Goal: Communication & Community: Ask a question

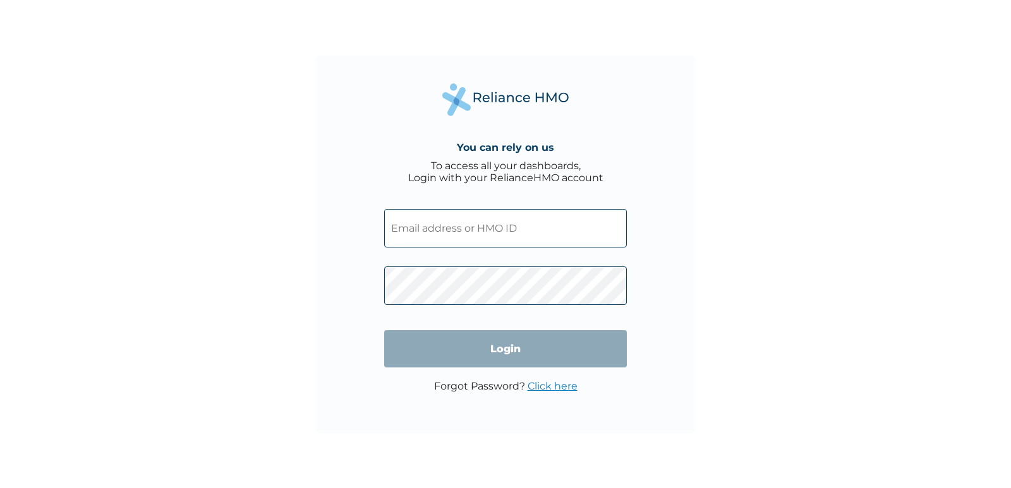
type input "pyh/10041/a"
click at [546, 387] on link "Click here" at bounding box center [553, 386] width 50 height 12
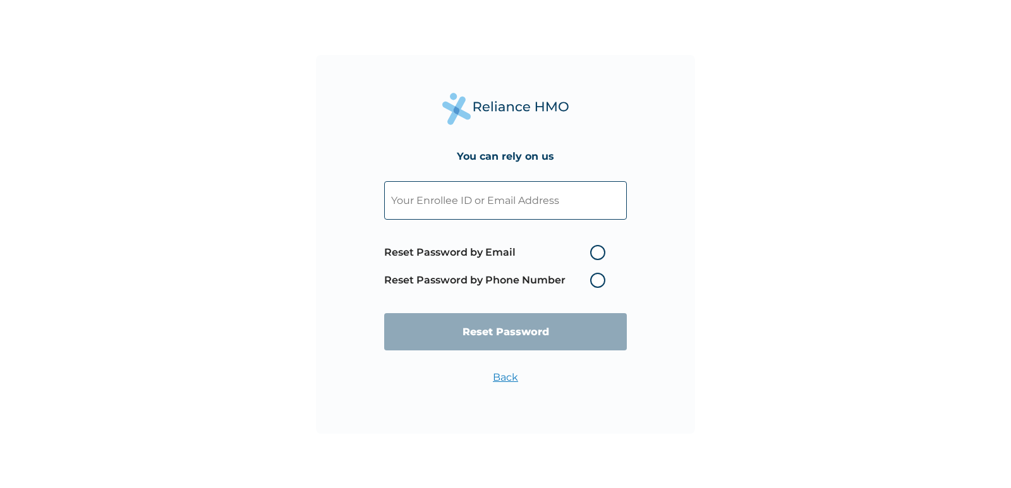
click at [598, 253] on label "Reset Password by Email" at bounding box center [497, 252] width 227 height 15
click at [593, 253] on input "Reset Password by Email" at bounding box center [582, 253] width 20 height 20
radio input "true"
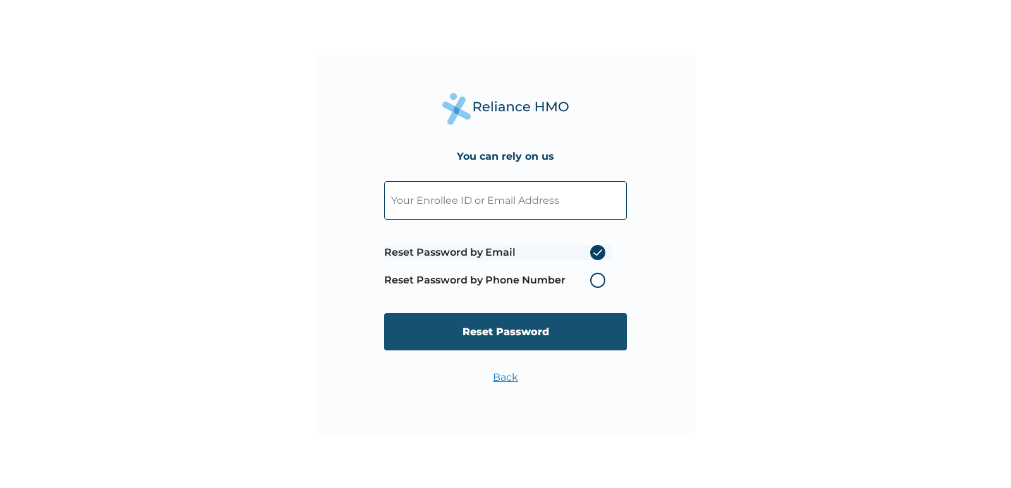
click at [494, 332] on input "Reset Password" at bounding box center [505, 331] width 243 height 37
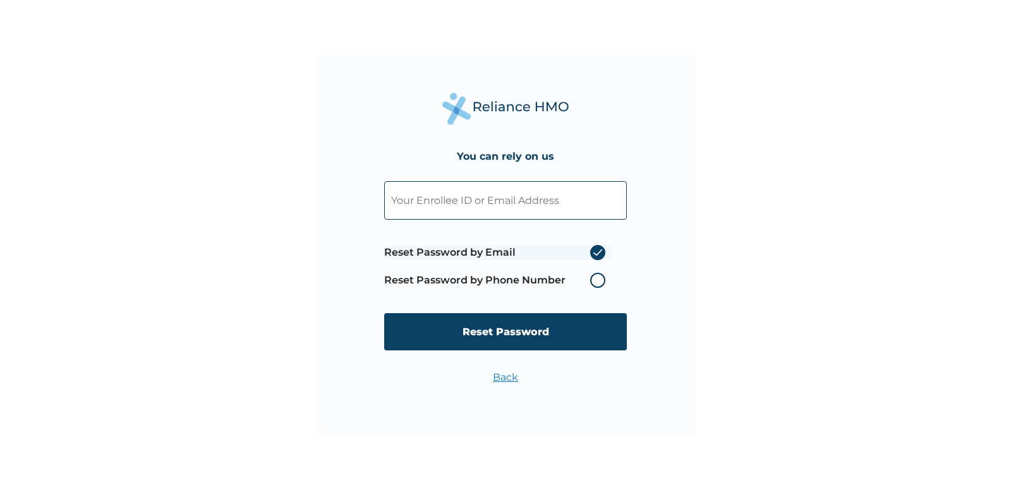
type input "pyh/10041/a"
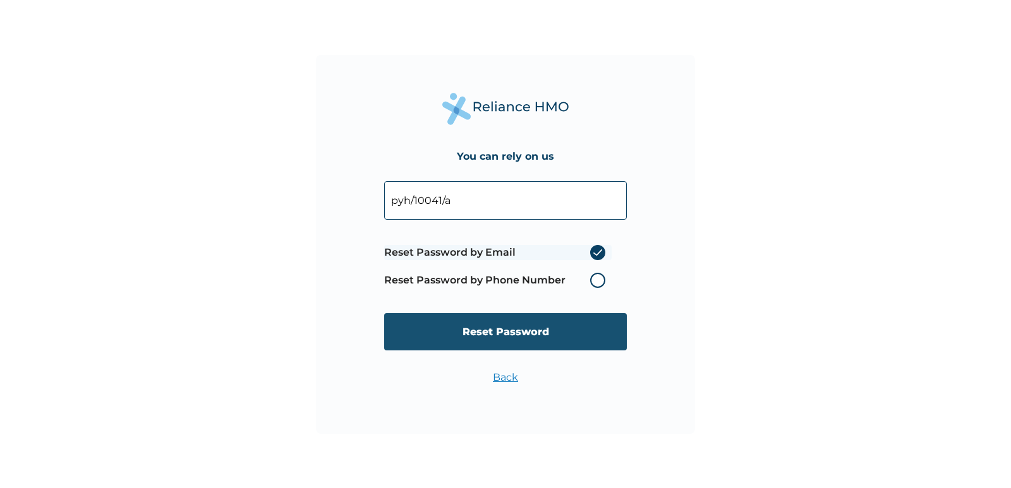
click at [504, 329] on input "Reset Password" at bounding box center [505, 331] width 243 height 37
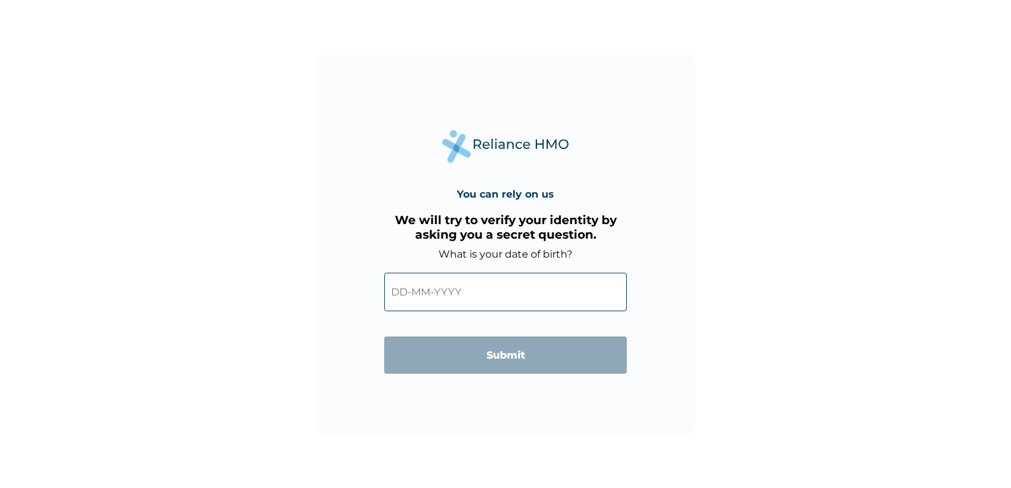
click at [407, 294] on input "text" at bounding box center [505, 292] width 243 height 39
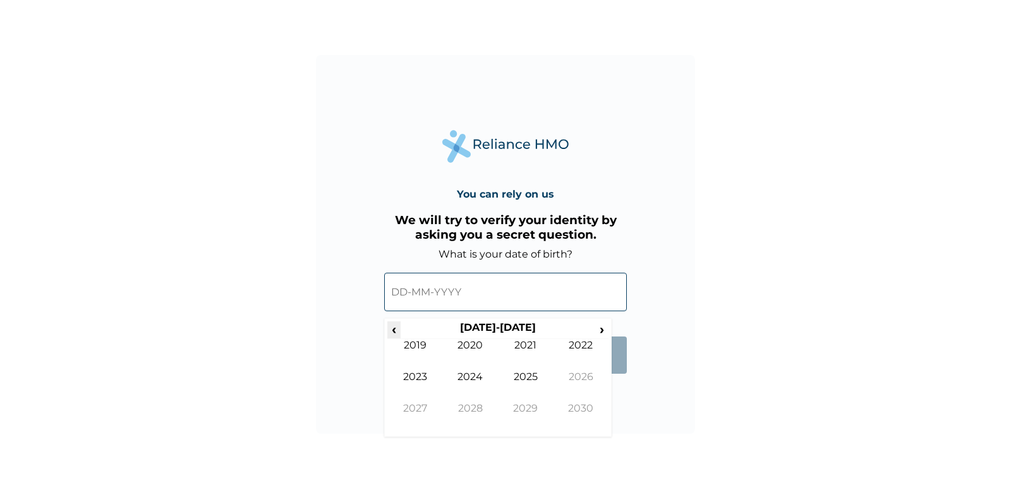
click at [392, 330] on span "‹" at bounding box center [393, 330] width 13 height 16
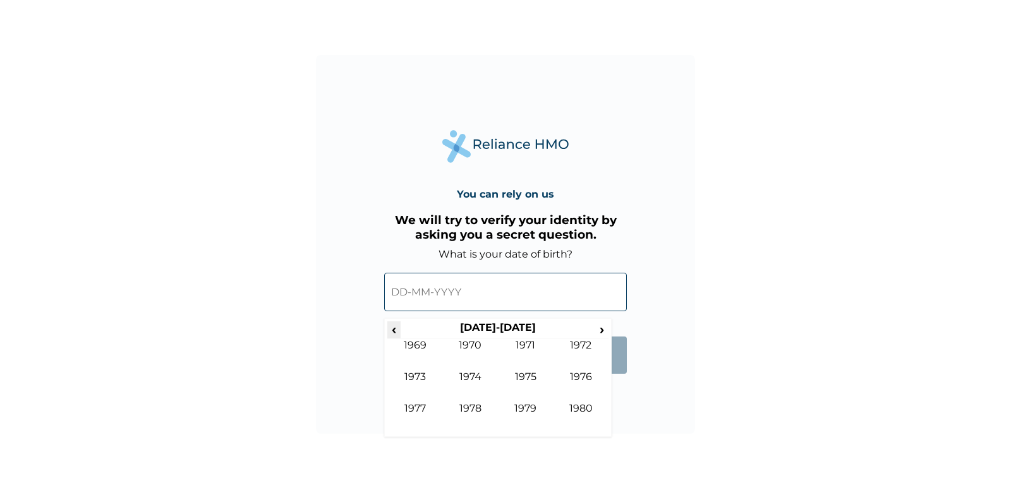
click at [392, 330] on span "‹" at bounding box center [393, 330] width 13 height 16
click at [600, 329] on span "›" at bounding box center [602, 330] width 14 height 16
click at [528, 412] on td "1979" at bounding box center [526, 418] width 56 height 32
click at [600, 331] on span "›" at bounding box center [602, 330] width 14 height 16
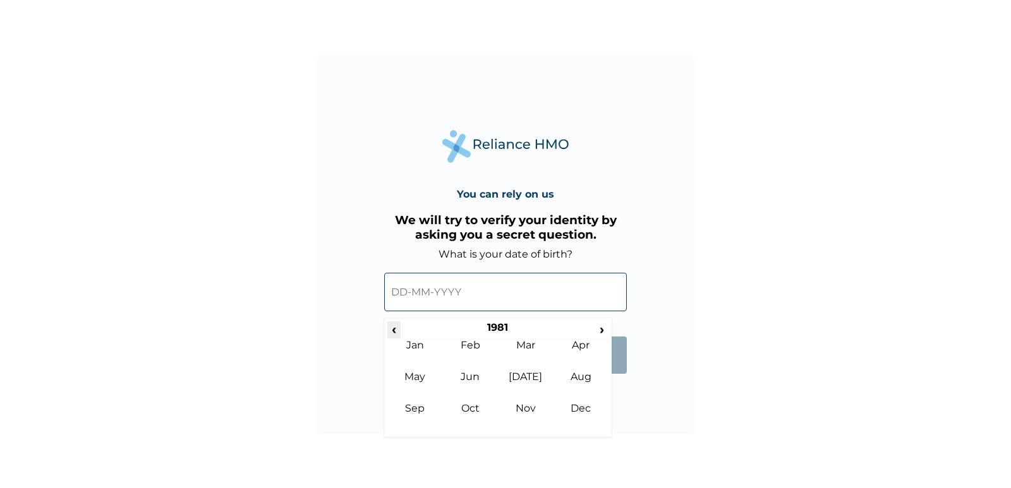
click at [395, 332] on span "‹" at bounding box center [393, 330] width 13 height 16
click at [521, 411] on td "Nov" at bounding box center [526, 418] width 56 height 32
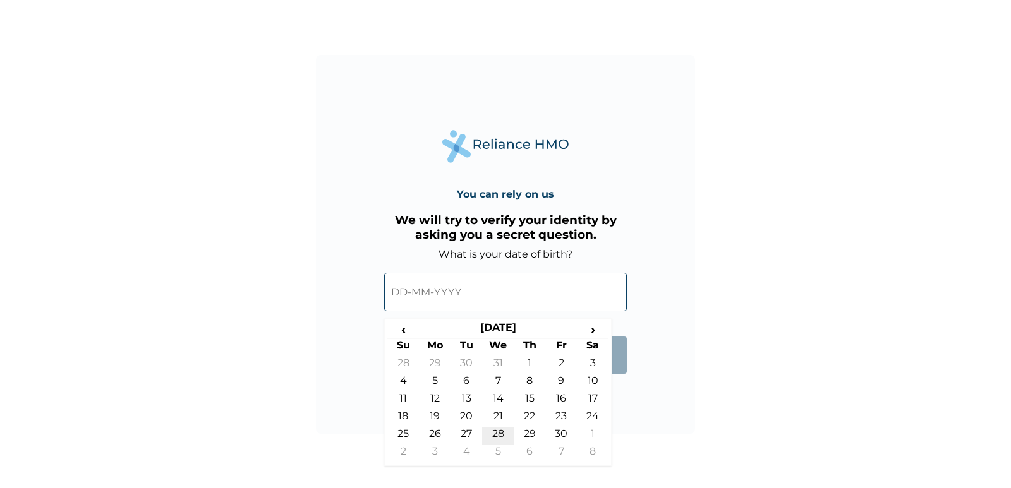
click at [493, 433] on td "28" at bounding box center [498, 437] width 32 height 18
type input "28-11-1979"
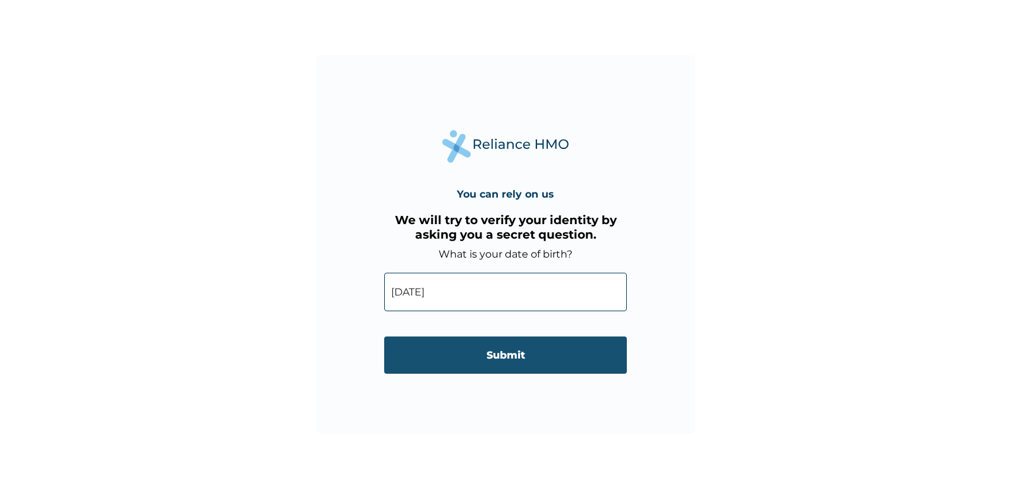
click at [505, 356] on input "Submit" at bounding box center [505, 355] width 243 height 37
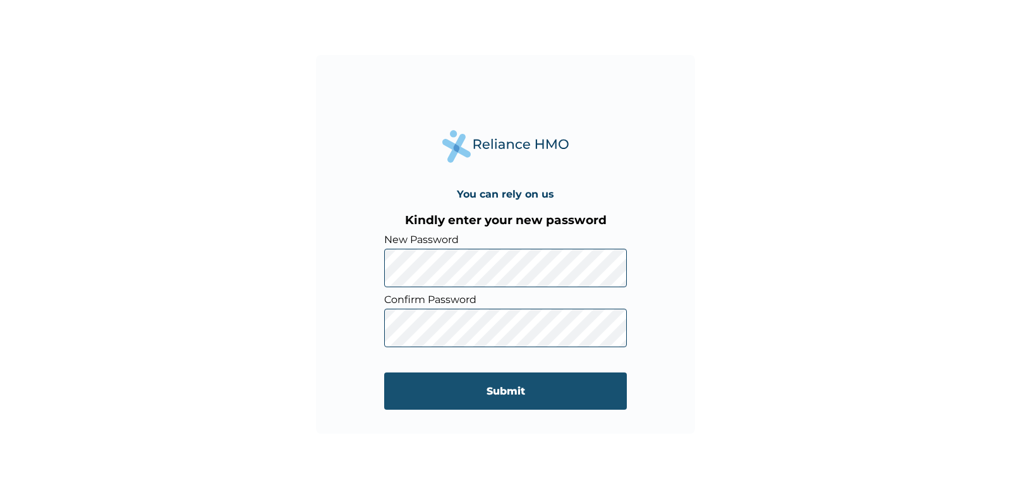
click at [592, 395] on input "Submit" at bounding box center [505, 391] width 243 height 37
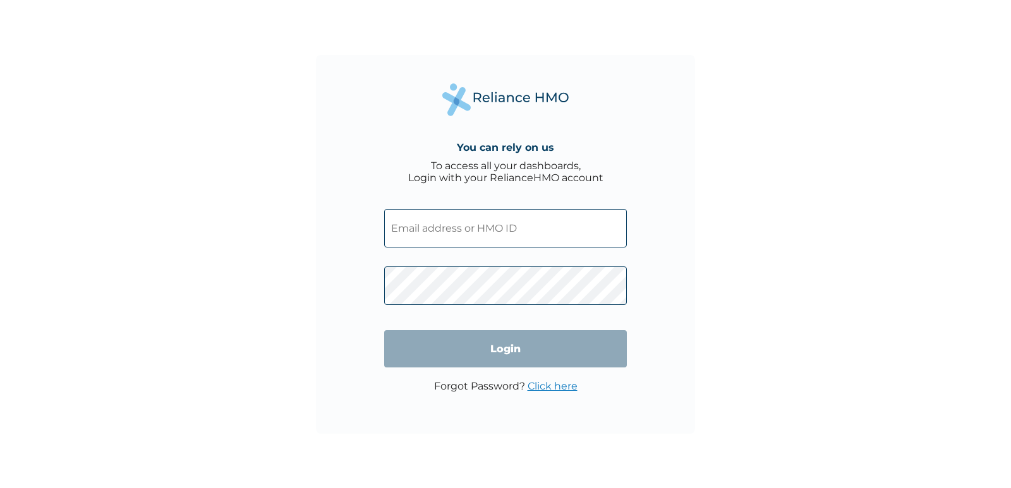
type input "pyh/10041/a"
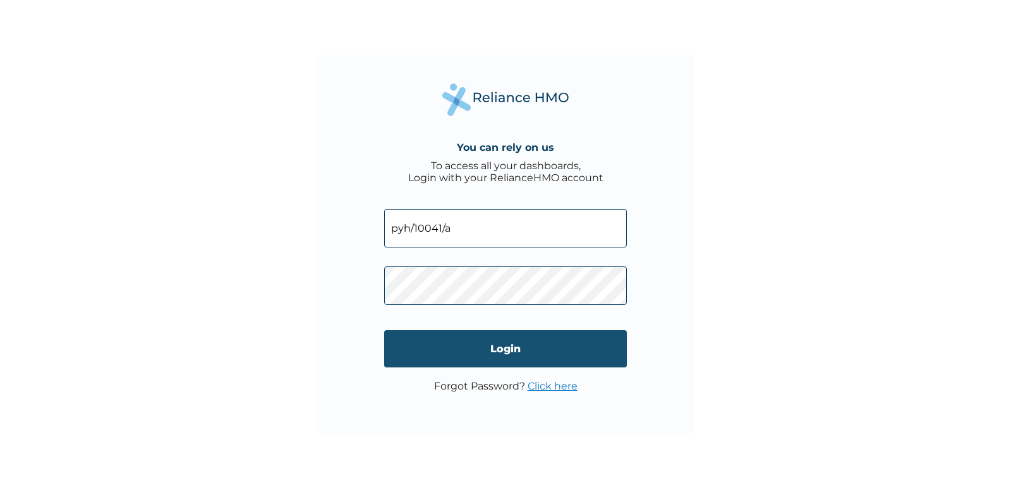
click at [590, 356] on input "Login" at bounding box center [505, 348] width 243 height 37
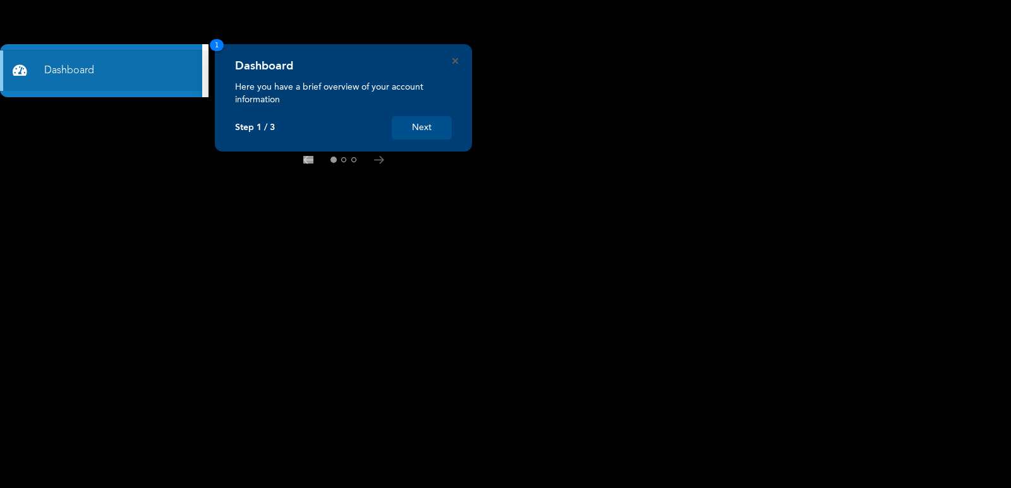
click at [418, 130] on button "Next" at bounding box center [422, 127] width 60 height 23
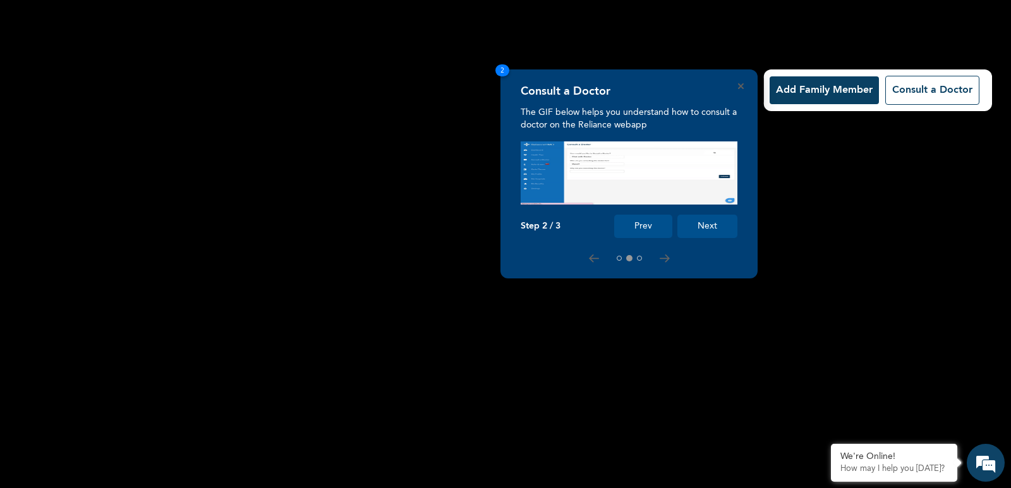
click at [830, 89] on button "Add Family Member" at bounding box center [823, 90] width 109 height 28
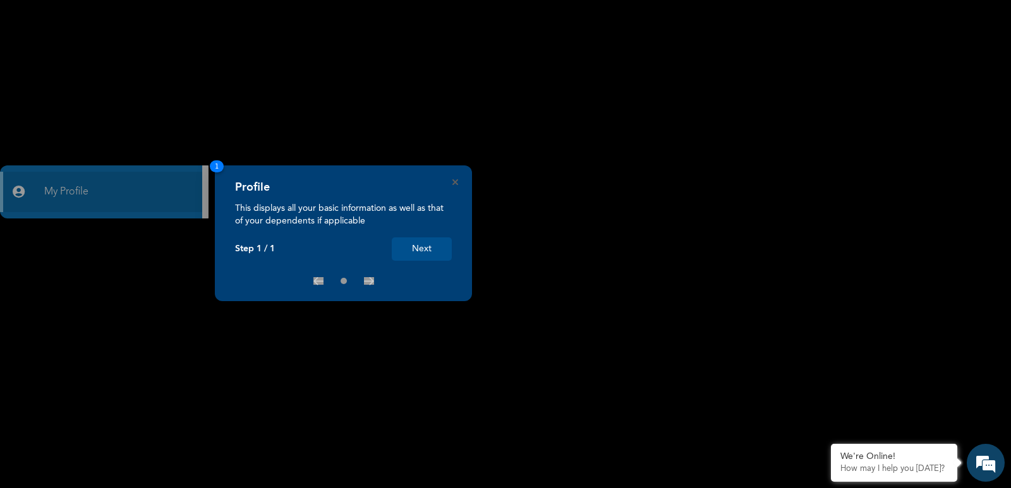
click at [69, 194] on div "× Products List ALEXANDRITE FAMILY OF 4 0 Slots Available Select" at bounding box center [505, 244] width 1011 height 488
click at [81, 192] on div "× Products List ALEXANDRITE FAMILY OF 4 0 Slots Available Select" at bounding box center [505, 244] width 1011 height 488
click at [16, 189] on div "× Products List ALEXANDRITE FAMILY OF 4 0 Slots Available Select" at bounding box center [505, 244] width 1011 height 488
click at [412, 249] on button "Next" at bounding box center [422, 249] width 60 height 23
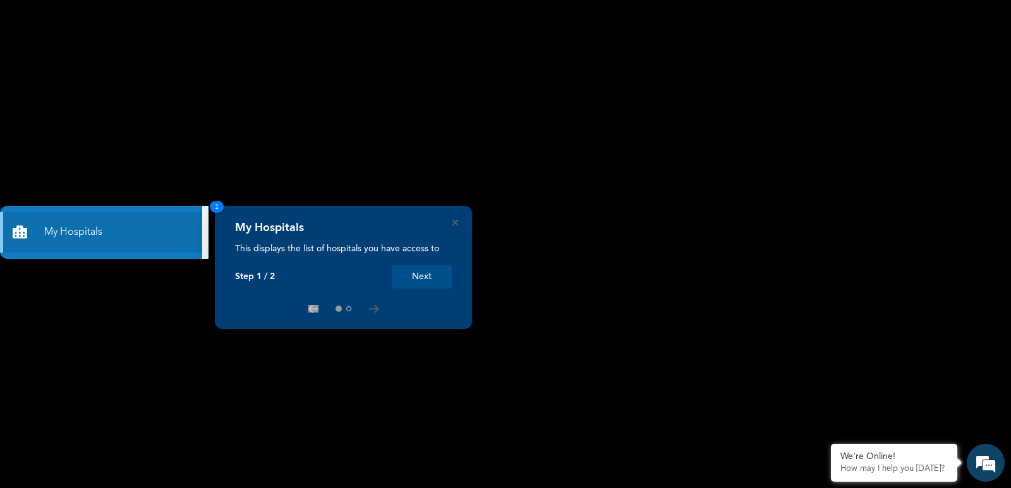
click at [425, 280] on button "Next" at bounding box center [422, 276] width 60 height 23
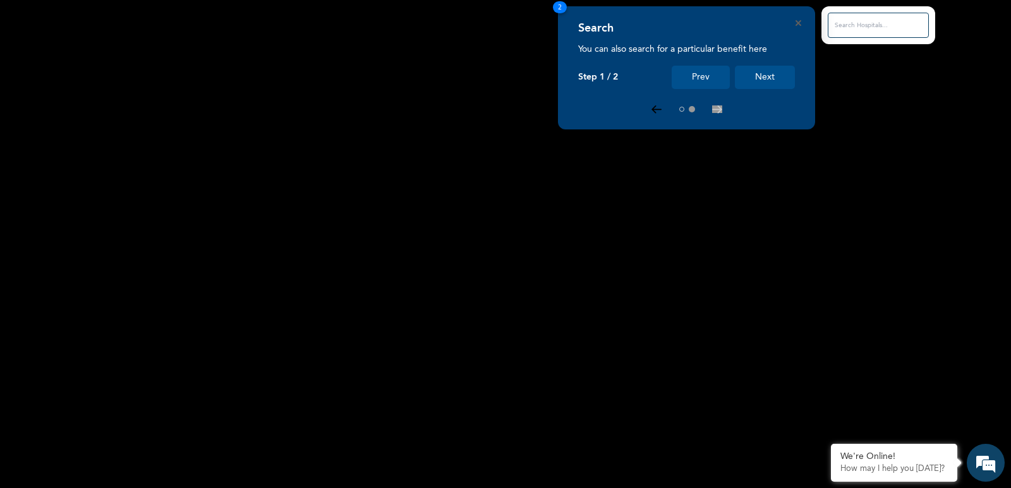
click at [653, 111] on icon at bounding box center [656, 110] width 10 height 8
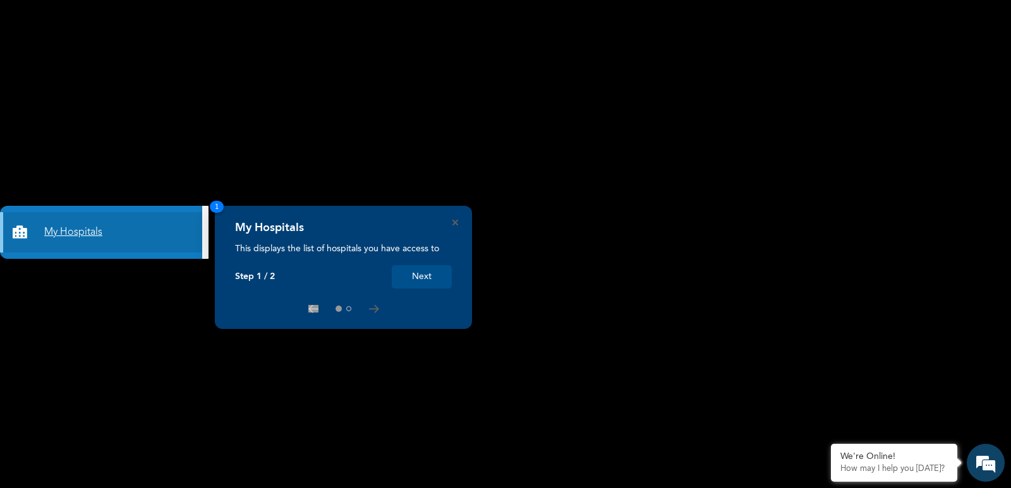
click at [78, 233] on link "My Hospitals" at bounding box center [101, 232] width 202 height 40
click at [885, 470] on p "How may I help you today?" at bounding box center [893, 469] width 107 height 10
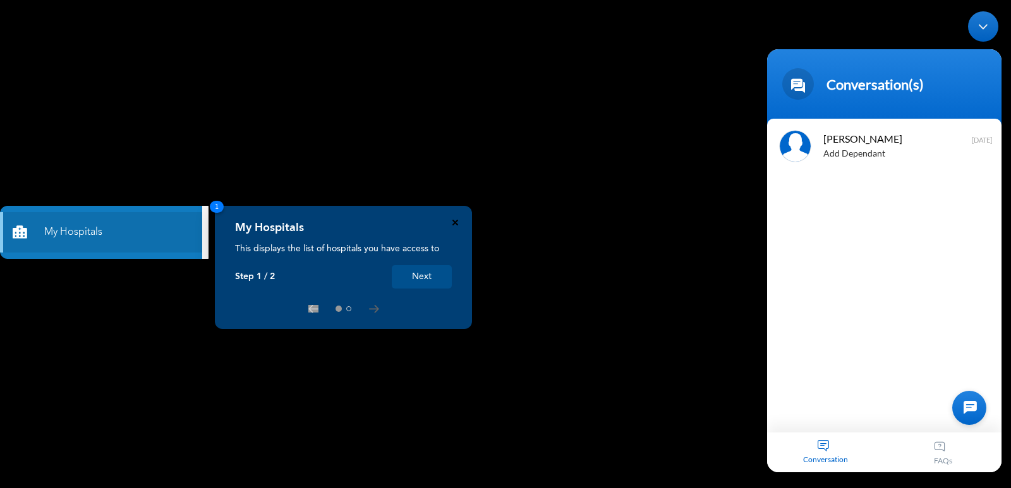
click at [454, 225] on icon "Close" at bounding box center [455, 223] width 6 height 6
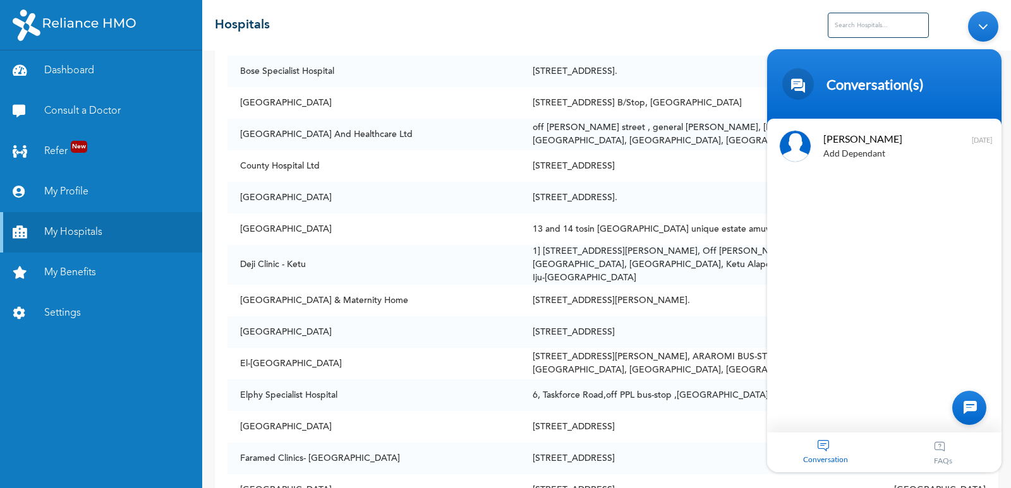
scroll to position [1643, 0]
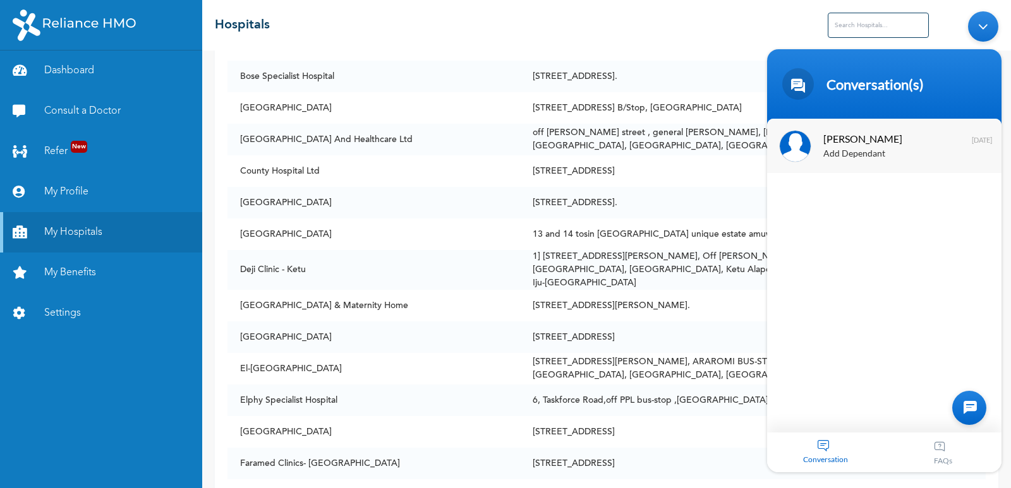
click at [867, 155] on div "Add Dependant" at bounding box center [902, 154] width 159 height 15
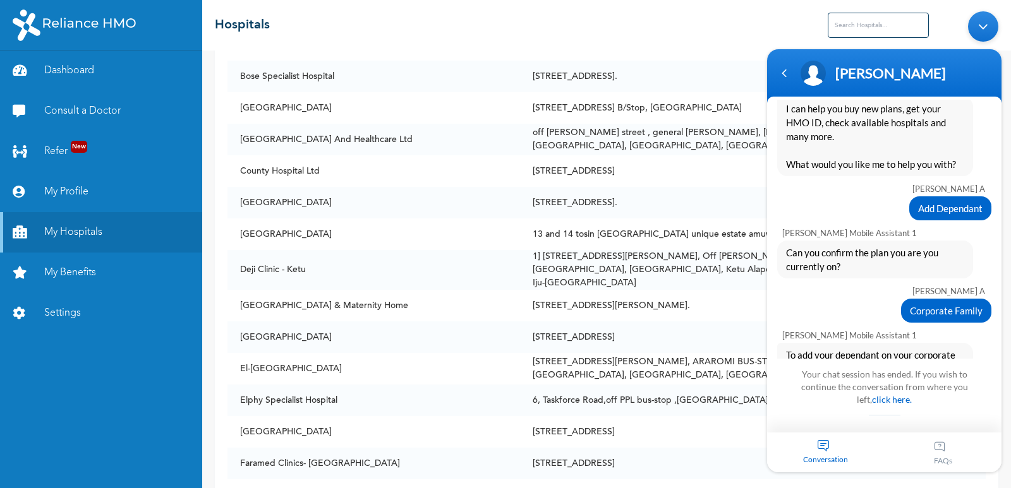
scroll to position [63, 0]
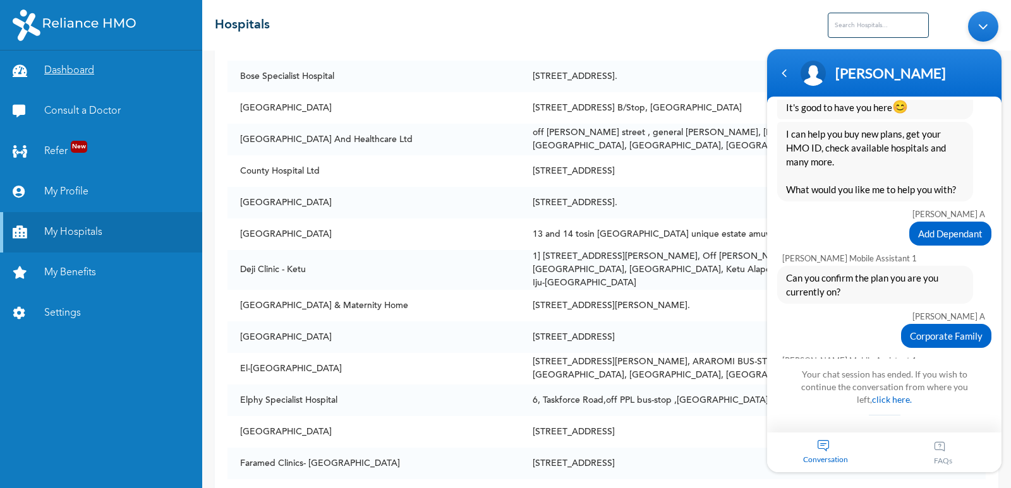
click at [80, 75] on link "Dashboard" at bounding box center [101, 71] width 202 height 40
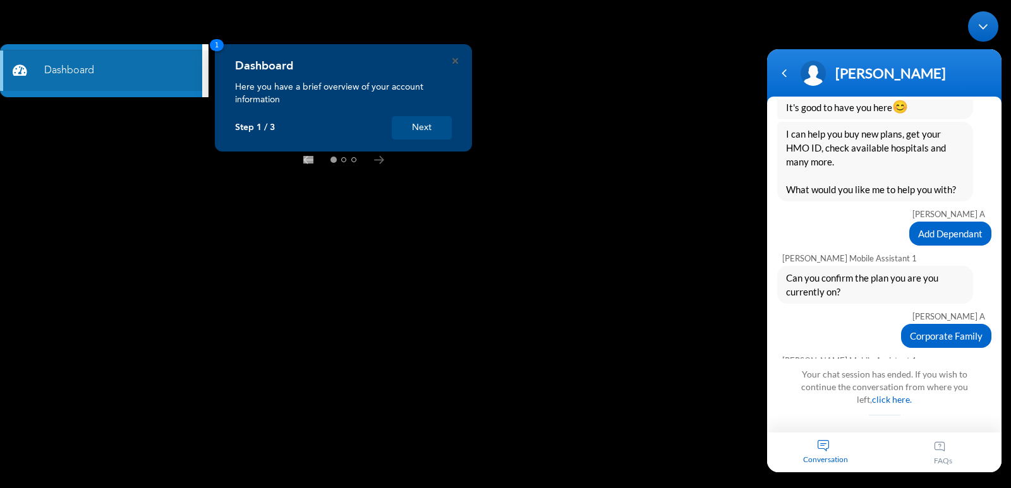
click at [403, 131] on button "Next" at bounding box center [422, 127] width 60 height 23
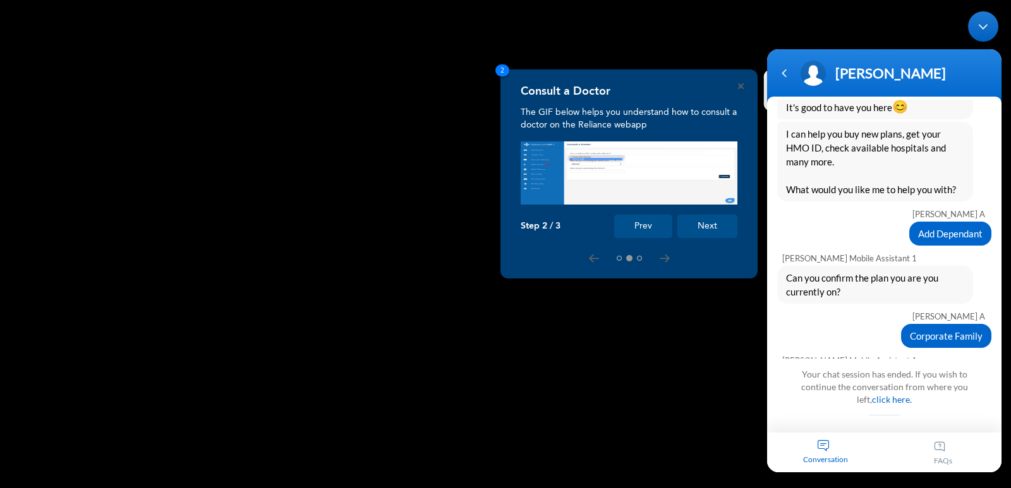
click at [692, 225] on button "Next" at bounding box center [707, 226] width 60 height 23
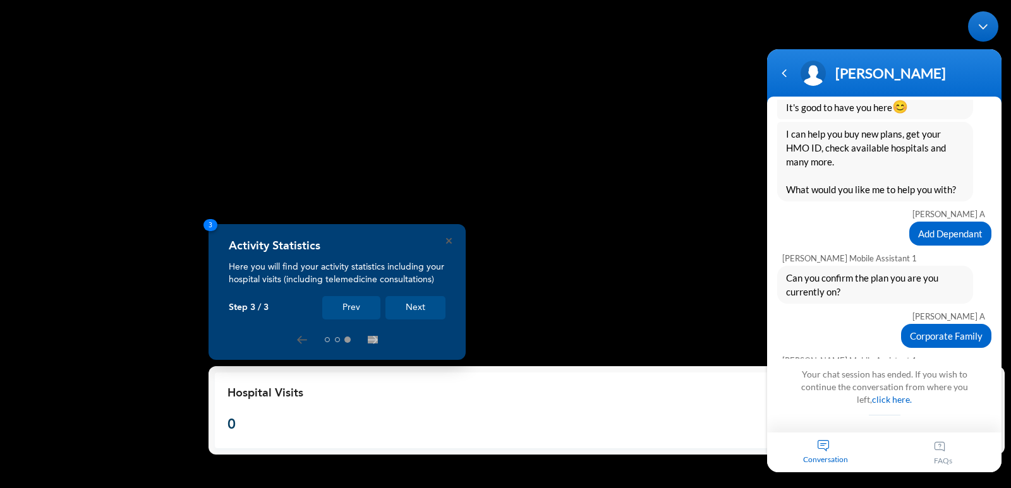
click at [405, 310] on button "Next" at bounding box center [415, 307] width 60 height 23
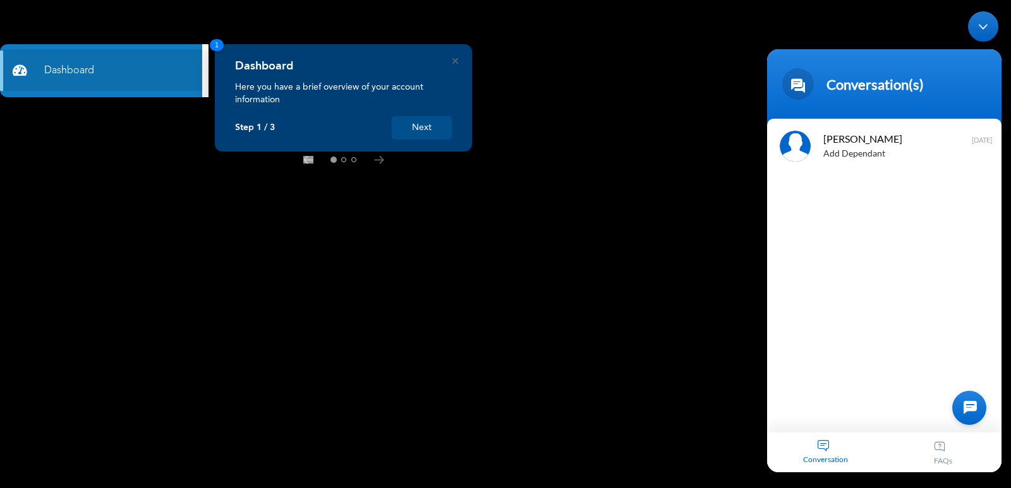
click at [414, 132] on button "Next" at bounding box center [422, 127] width 60 height 23
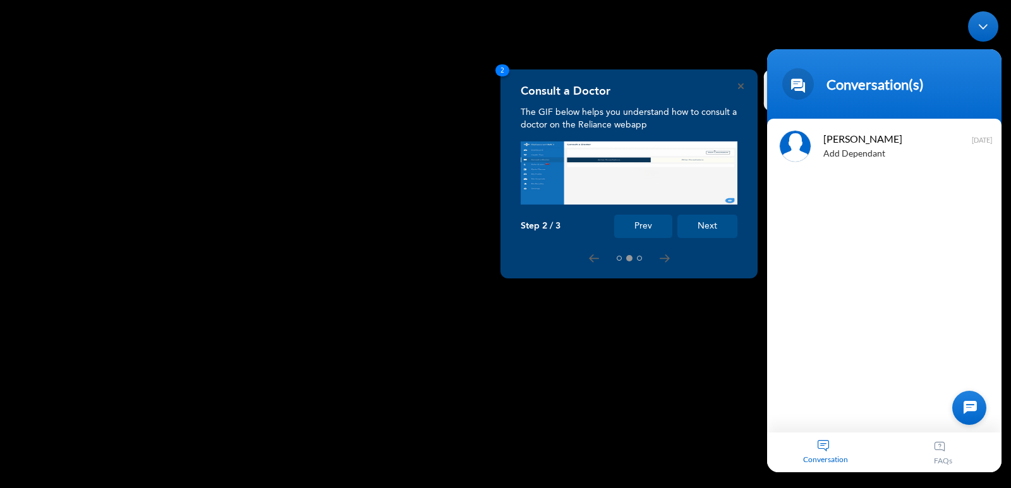
click at [717, 231] on button "Next" at bounding box center [707, 226] width 60 height 23
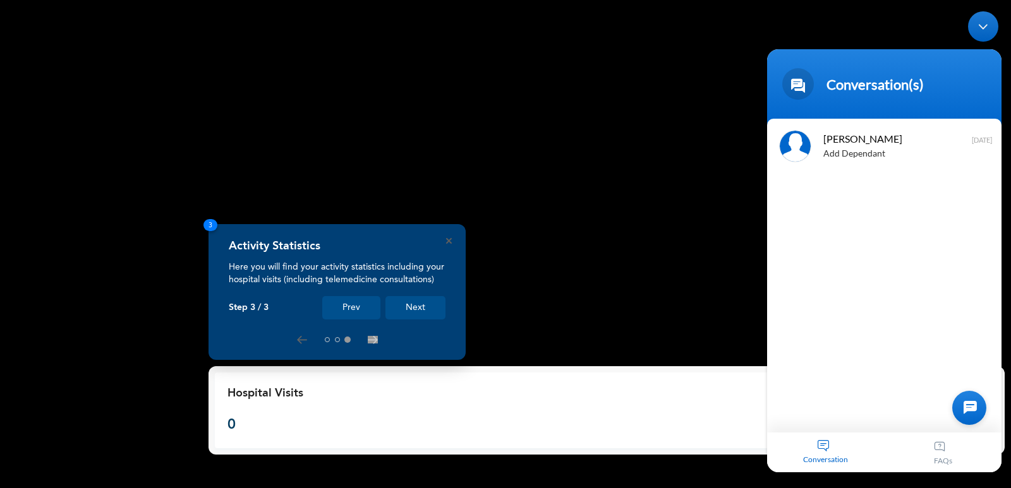
click at [411, 307] on button "Next" at bounding box center [415, 307] width 60 height 23
click at [449, 239] on icon "Close" at bounding box center [449, 241] width 6 height 6
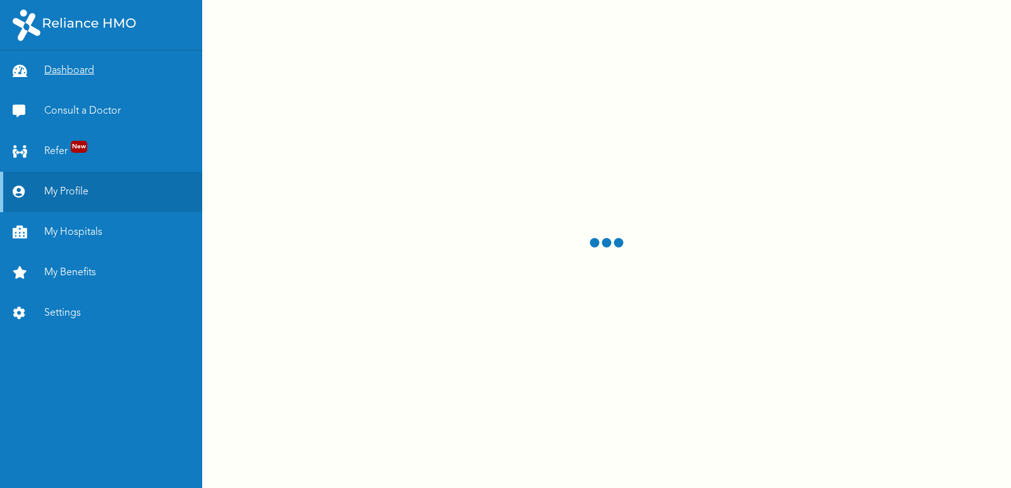
click at [67, 73] on link "Dashboard" at bounding box center [101, 71] width 202 height 40
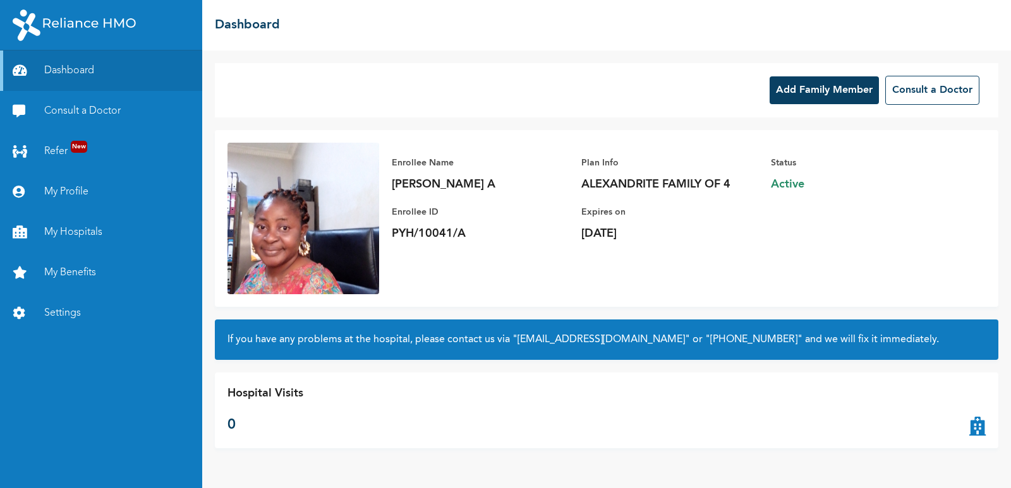
drag, startPoint x: 737, startPoint y: 189, endPoint x: 724, endPoint y: 188, distance: 12.7
click at [733, 188] on p "ALEXANDRITE FAMILY OF 4" at bounding box center [669, 184] width 177 height 15
drag, startPoint x: 579, startPoint y: 183, endPoint x: 730, endPoint y: 183, distance: 151.6
click at [730, 183] on div "Enrollee Name OLUSOGA ABIODUN A Enrollee ID PYH/10041/A Plan Info ALEXANDRITE F…" at bounding box center [676, 198] width 594 height 111
click at [795, 96] on button "Add Family Member" at bounding box center [823, 90] width 109 height 28
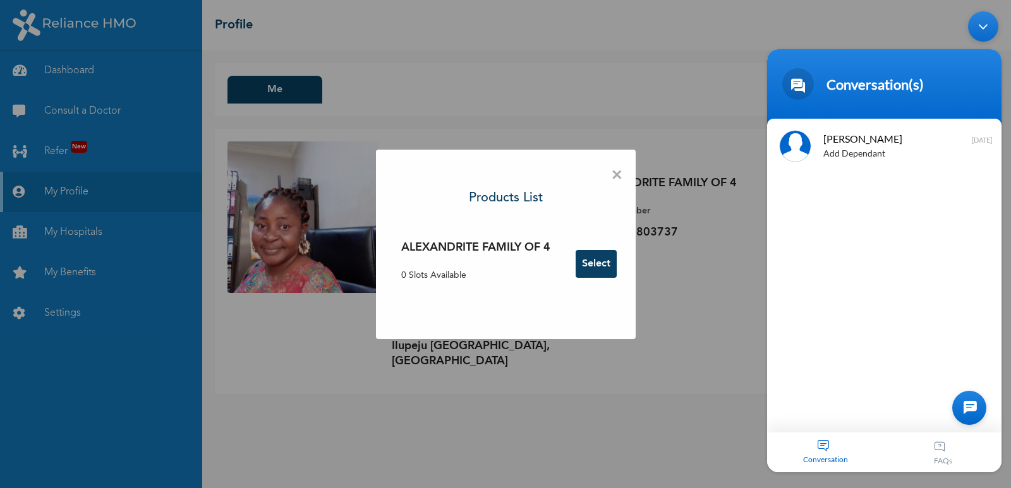
click at [980, 411] on div at bounding box center [969, 408] width 34 height 34
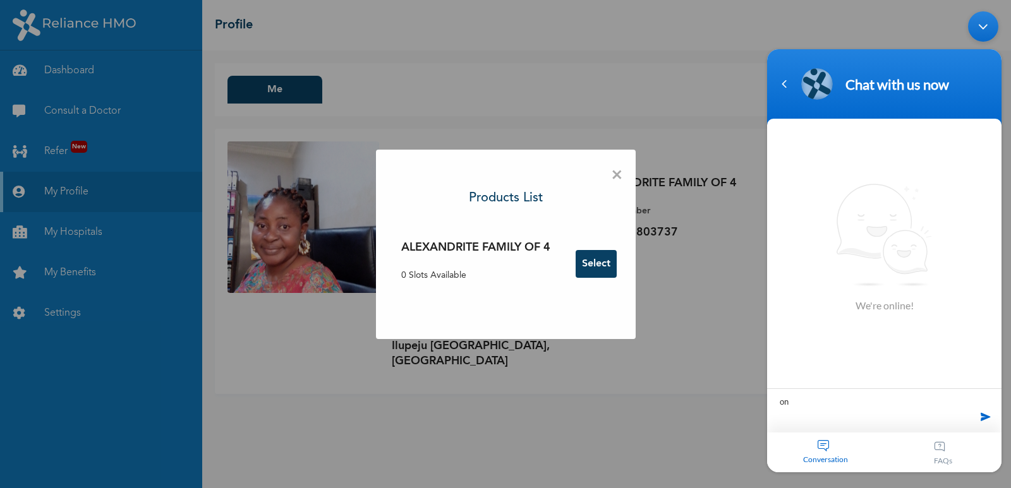
type textarea "o"
type textarea "am on alexandrite family of 4"
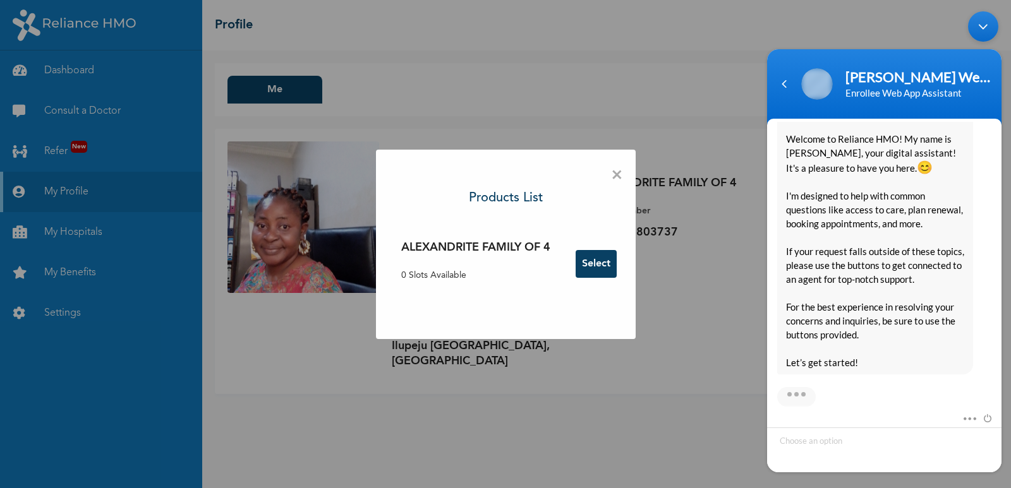
scroll to position [243, 0]
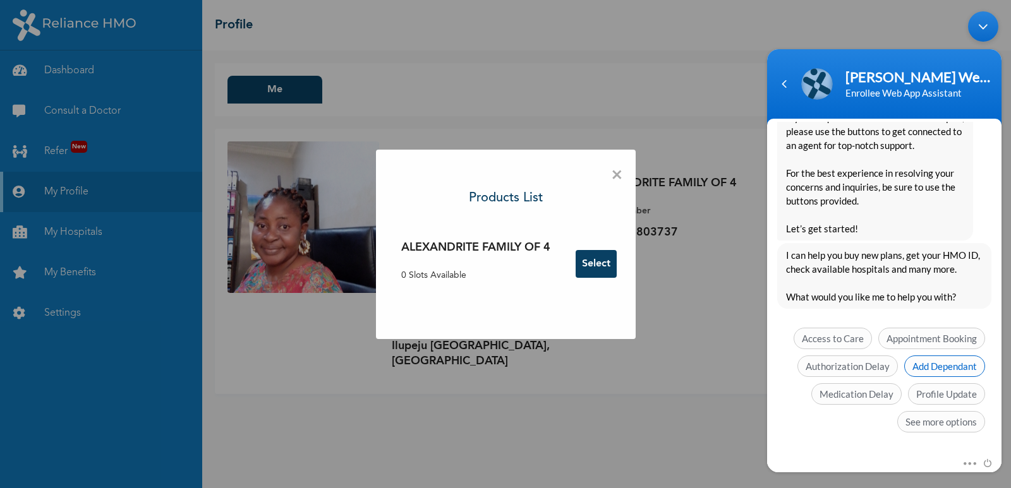
click at [947, 371] on span "Add Dependant" at bounding box center [944, 366] width 81 height 21
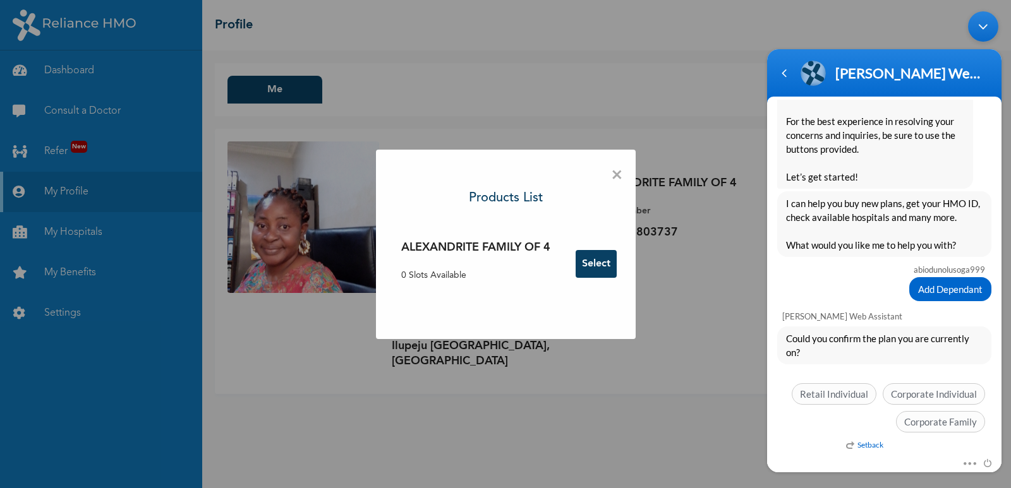
scroll to position [273, 0]
click at [936, 424] on span "Corporate Family" at bounding box center [940, 421] width 89 height 21
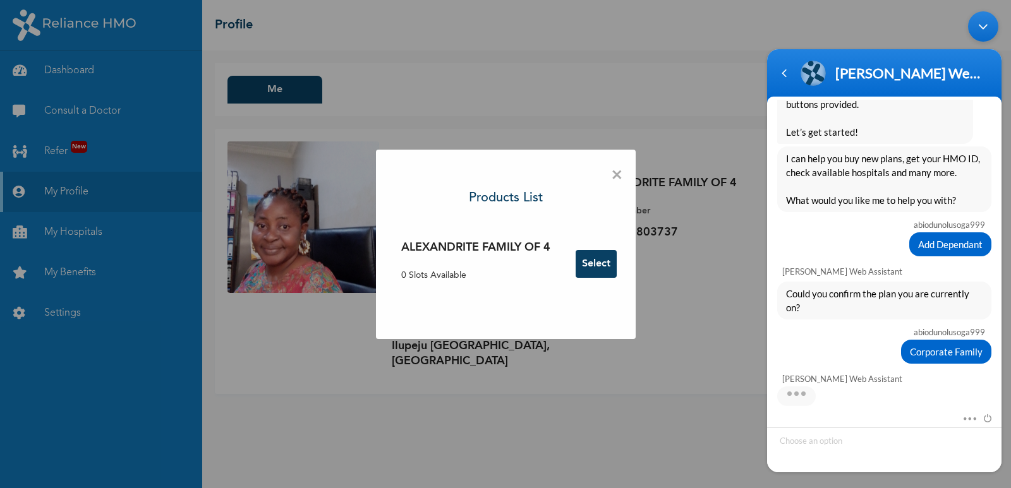
scroll to position [339, 0]
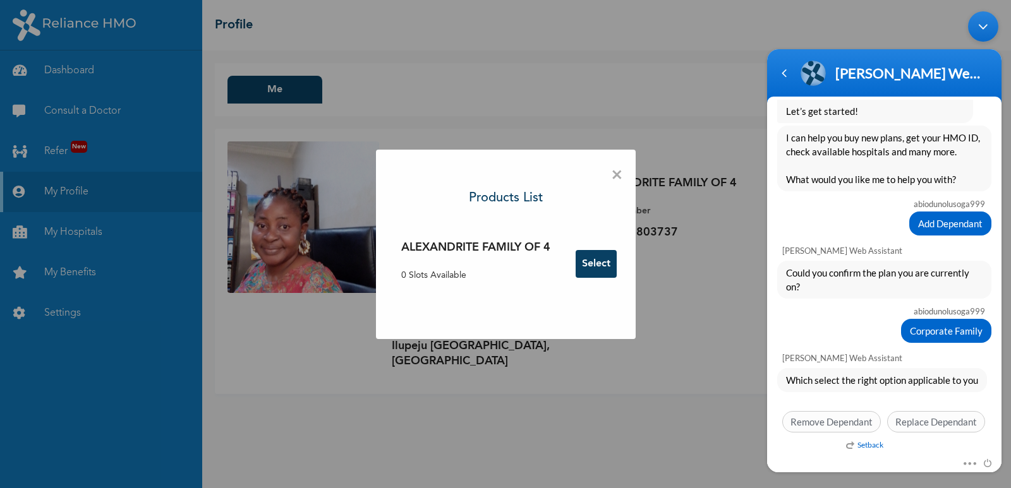
click at [845, 394] on div "Which select the right option applicable to you Setback Remove Dependant Replac…" at bounding box center [884, 403] width 234 height 71
click at [871, 448] on em "Setback" at bounding box center [864, 444] width 37 height 9
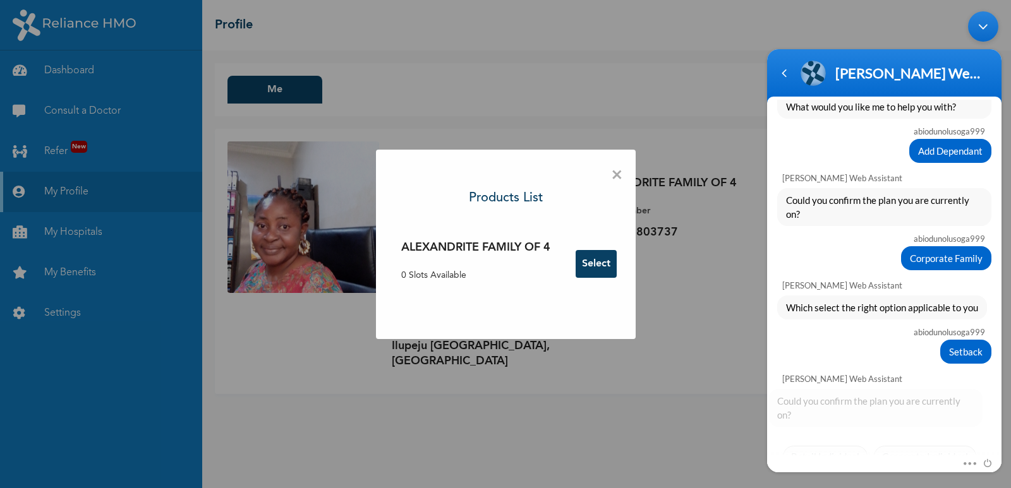
scroll to position [474, 0]
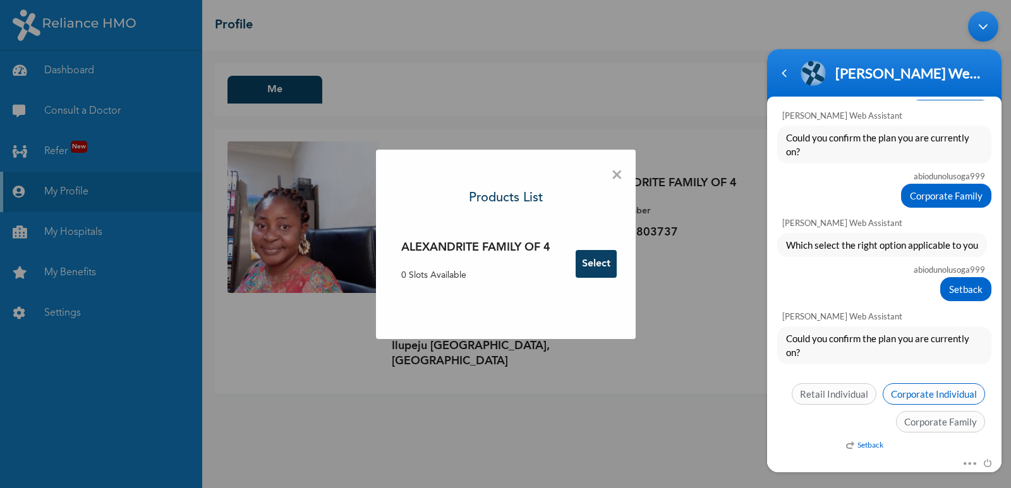
click at [921, 398] on span "Corporate Individual" at bounding box center [934, 393] width 102 height 21
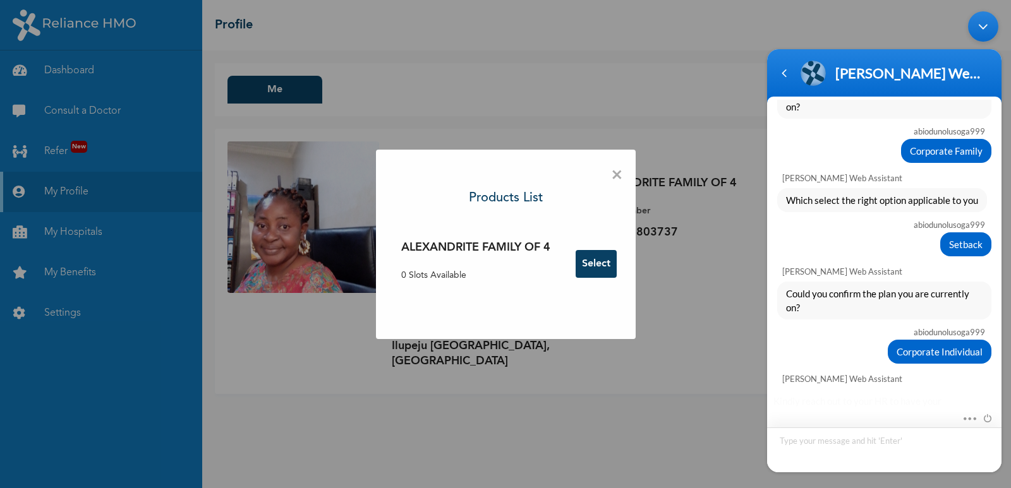
scroll to position [680, 0]
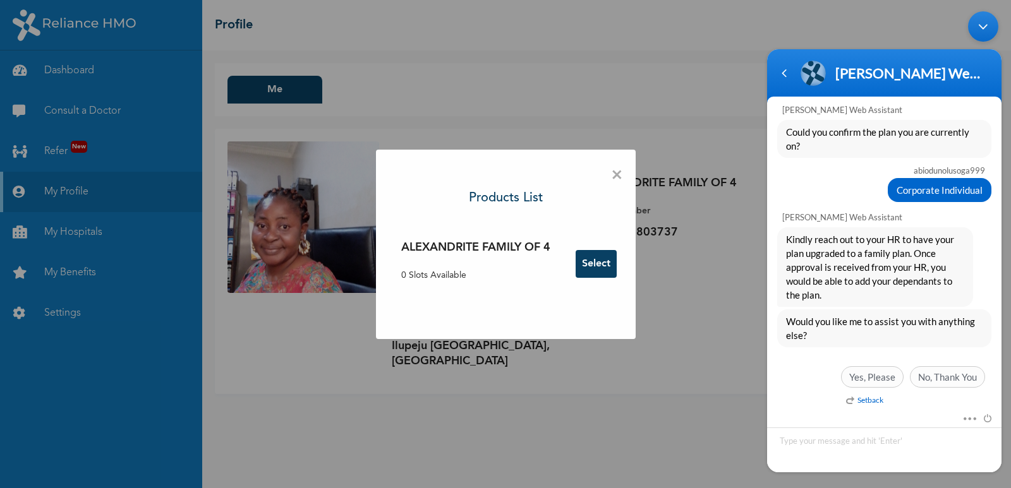
click at [855, 400] on em "Setback" at bounding box center [864, 399] width 37 height 9
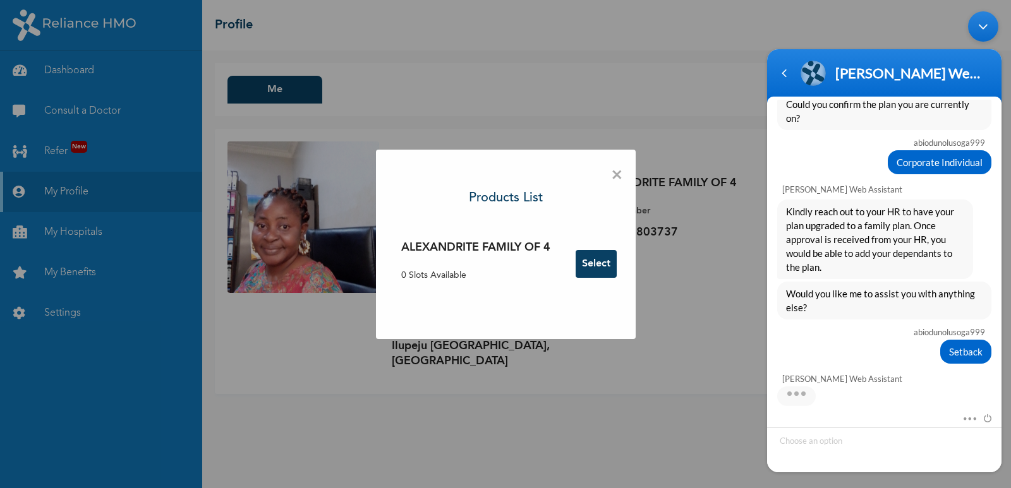
scroll to position [771, 0]
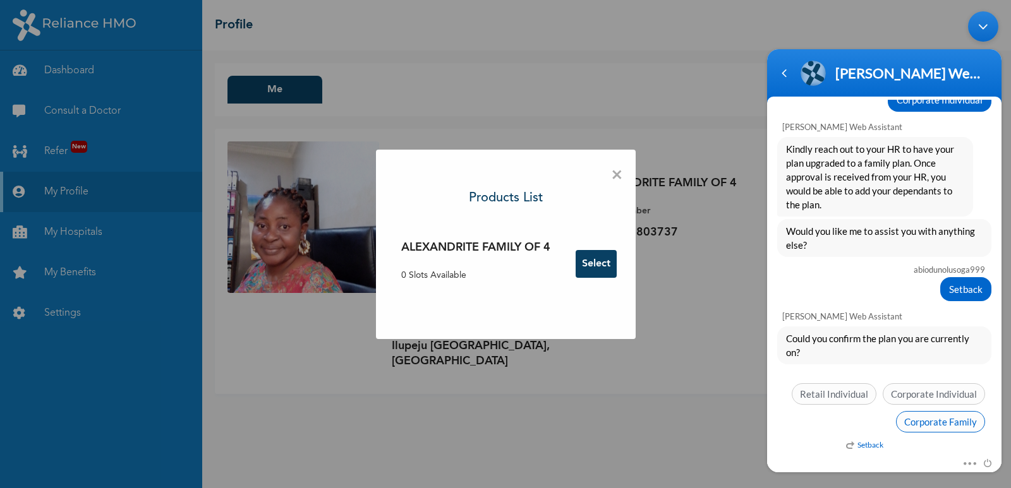
click at [923, 425] on span "Corporate Family" at bounding box center [940, 421] width 89 height 21
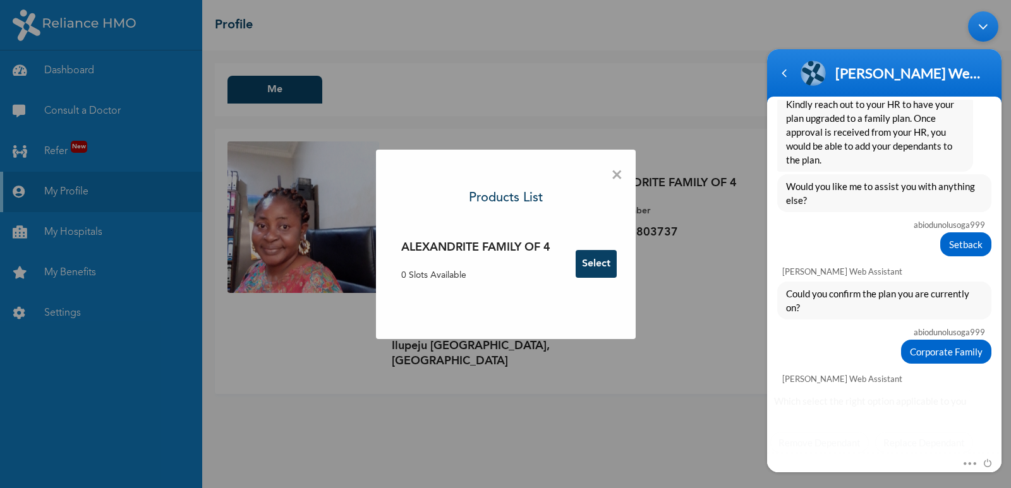
scroll to position [836, 0]
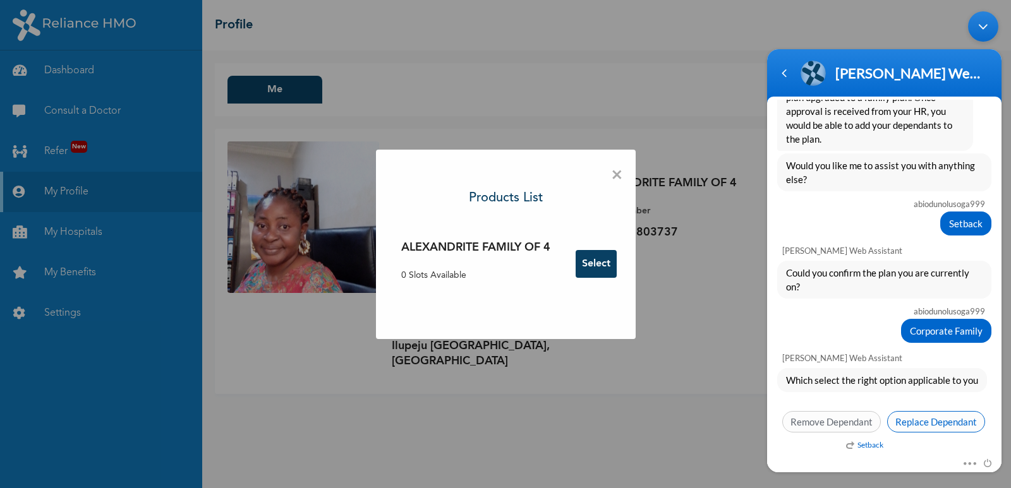
click at [922, 420] on span "Replace Dependant" at bounding box center [936, 421] width 98 height 21
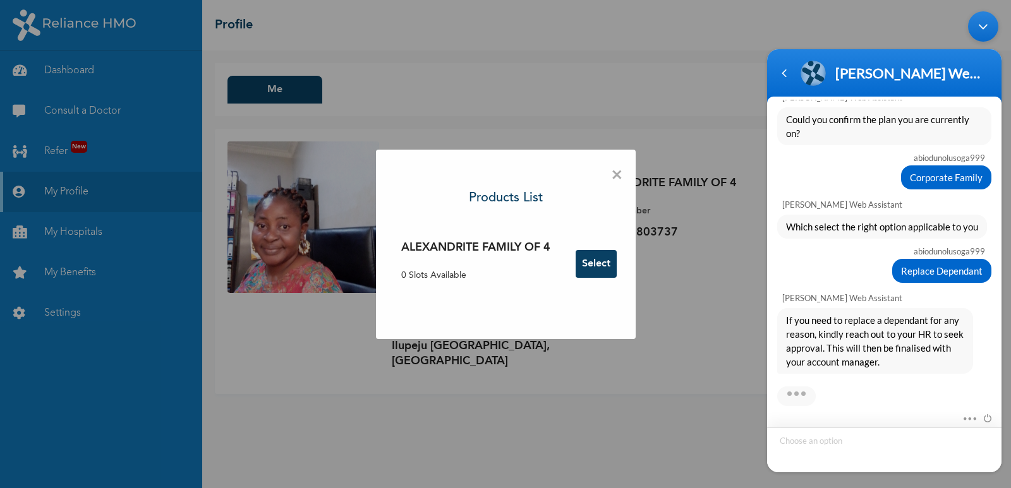
scroll to position [1057, 0]
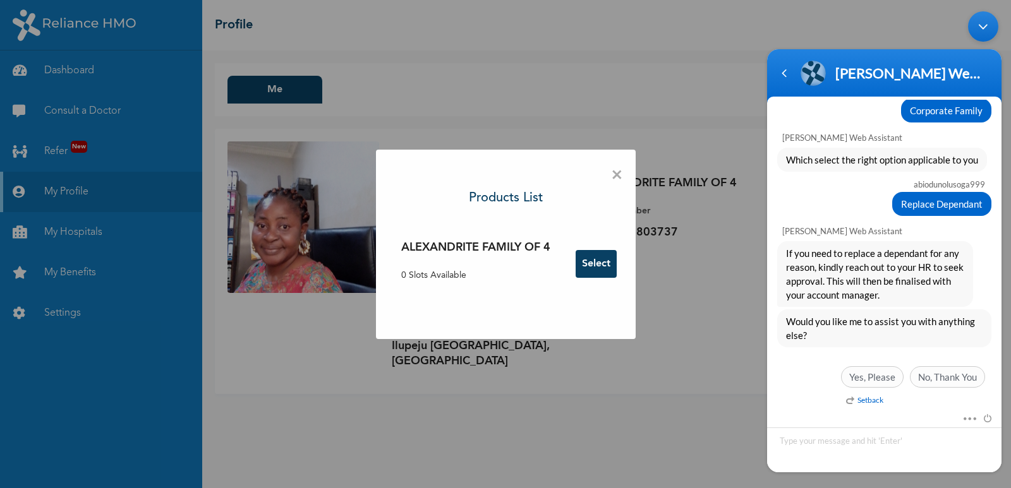
click at [845, 400] on div "Setback" at bounding box center [957, 403] width 234 height 16
click at [852, 399] on em "Setback" at bounding box center [864, 399] width 37 height 9
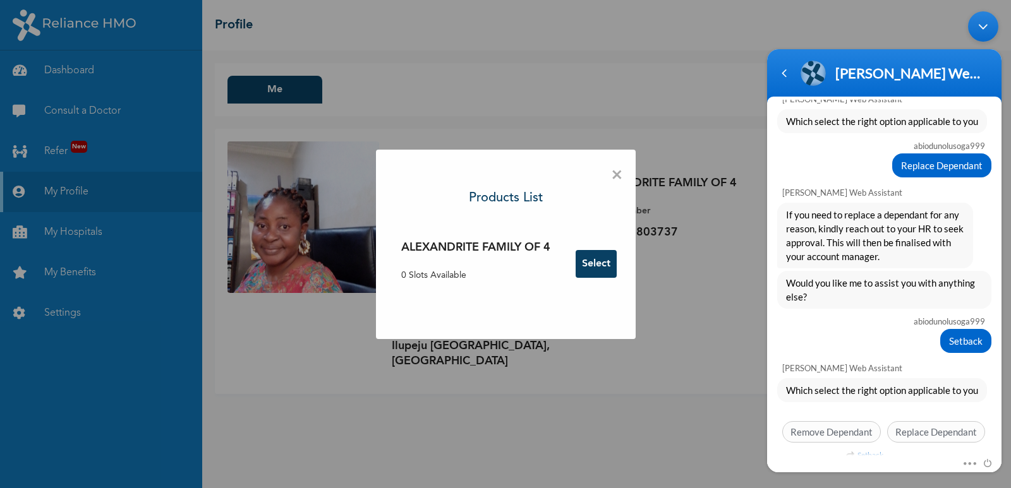
scroll to position [1106, 0]
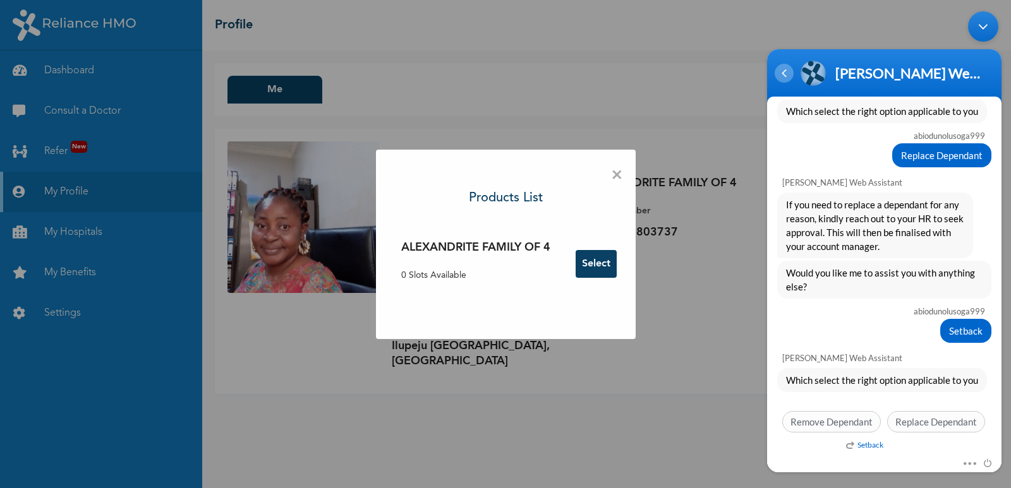
click at [785, 80] on div "Navigation go back" at bounding box center [784, 73] width 19 height 19
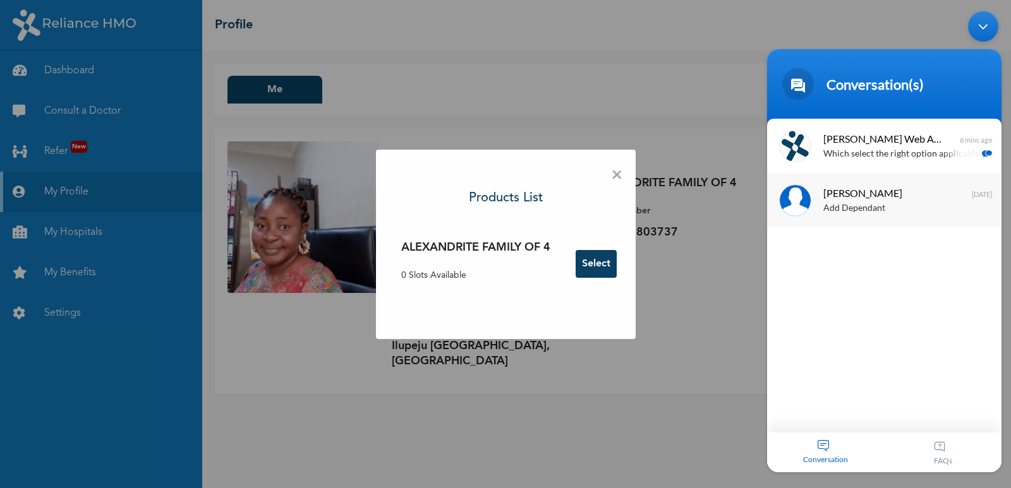
click at [824, 203] on div "Add Dependant" at bounding box center [902, 209] width 159 height 15
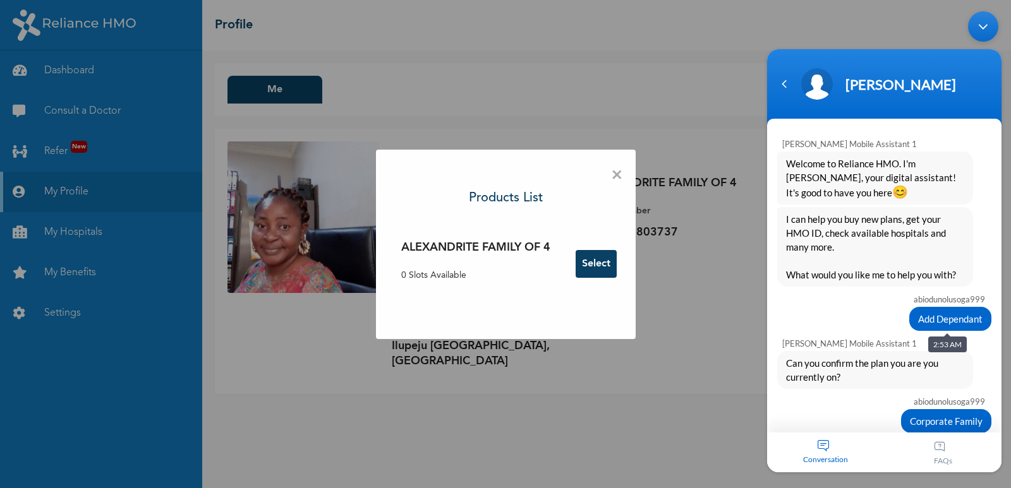
click at [938, 318] on span "Add Dependant" at bounding box center [950, 319] width 64 height 14
click at [933, 323] on span "Add Dependant" at bounding box center [950, 319] width 64 height 14
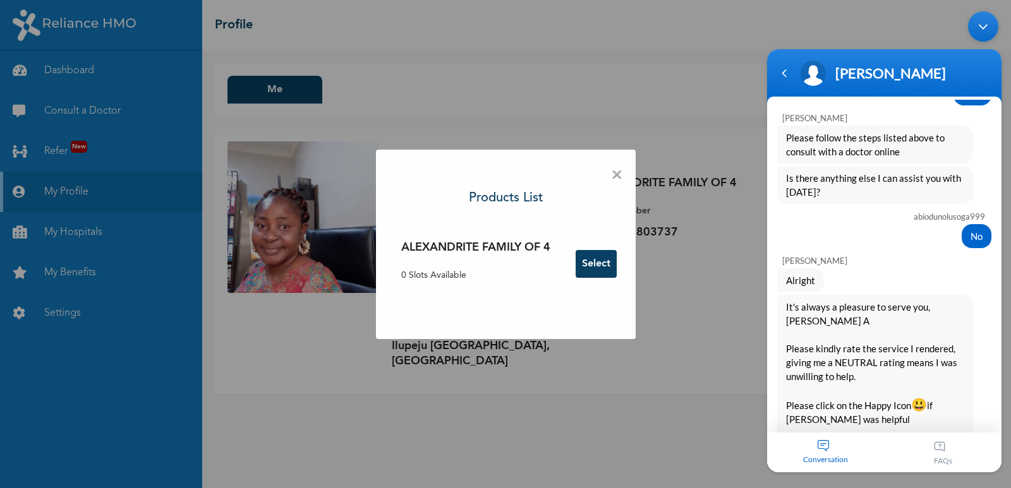
scroll to position [4249, 0]
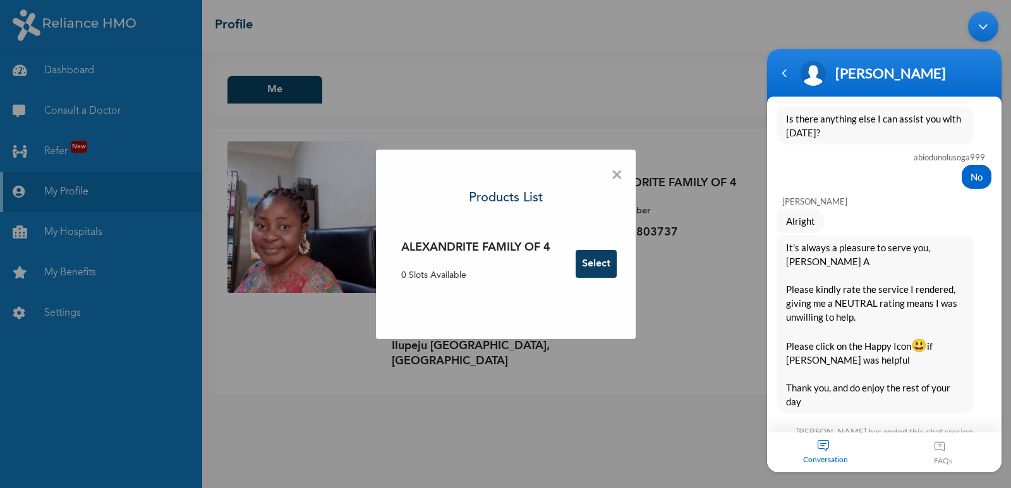
click at [617, 178] on span "×" at bounding box center [617, 175] width 12 height 27
